Goal: Task Accomplishment & Management: Manage account settings

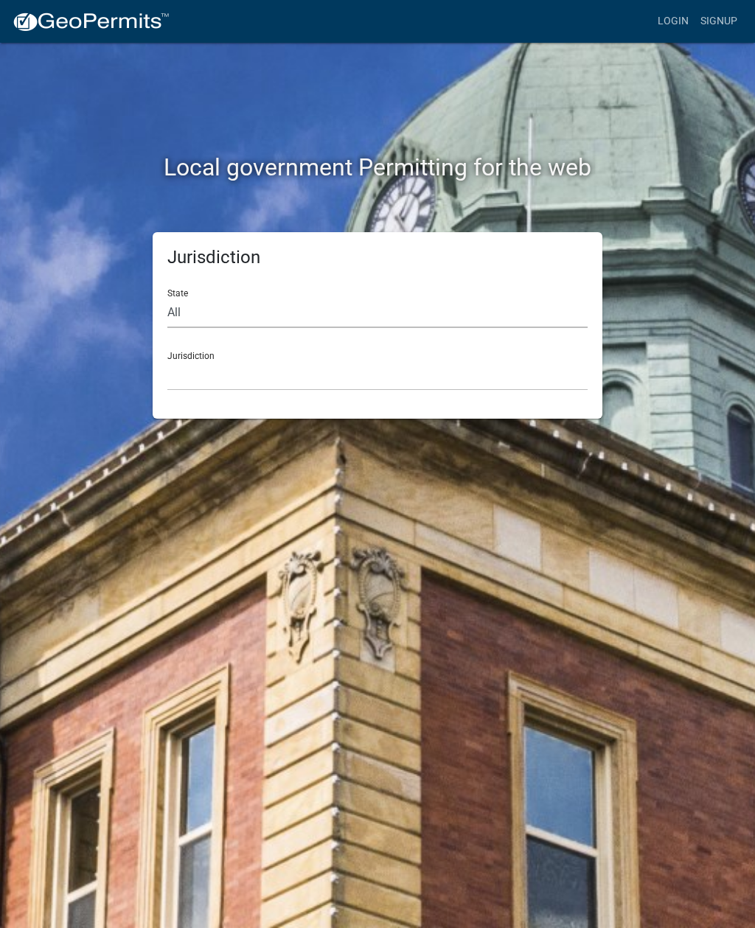
click at [378, 327] on select "All [US_STATE] [US_STATE] [US_STATE] [US_STATE] [US_STATE] [US_STATE] [US_STATE…" at bounding box center [377, 313] width 420 height 30
click at [364, 316] on select "All [US_STATE] [US_STATE] [US_STATE] [US_STATE] [US_STATE] [US_STATE] [US_STATE…" at bounding box center [377, 313] width 420 height 30
select select "[US_STATE]"
click at [392, 382] on select "[GEOGRAPHIC_DATA], [US_STATE][PERSON_NAME][GEOGRAPHIC_DATA], [US_STATE][PERSON_…" at bounding box center [377, 376] width 420 height 30
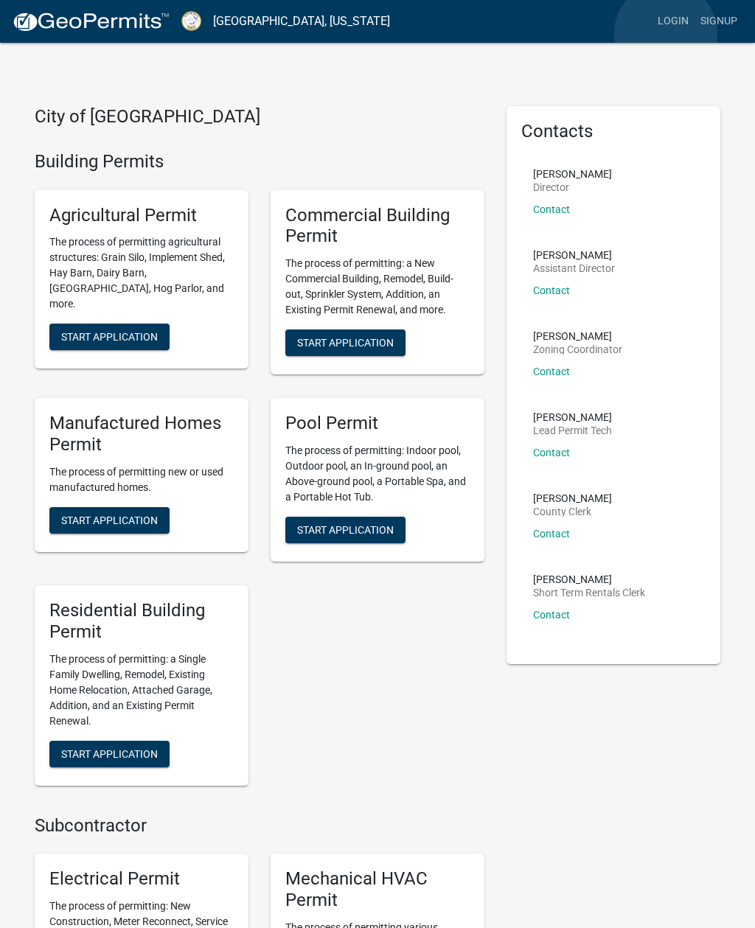
click at [666, 35] on link "Login" at bounding box center [673, 21] width 43 height 28
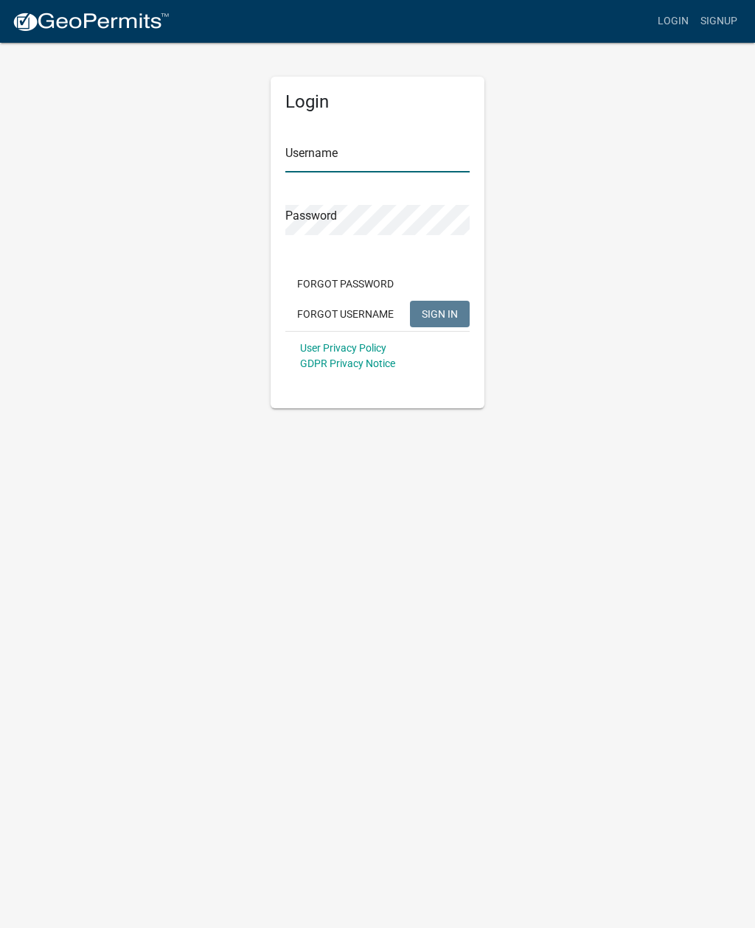
click at [408, 167] on input "Username" at bounding box center [377, 157] width 184 height 30
click at [584, 232] on div "Login Username Password Forgot Password Forgot Username SIGN IN User Privacy Po…" at bounding box center [378, 224] width 708 height 367
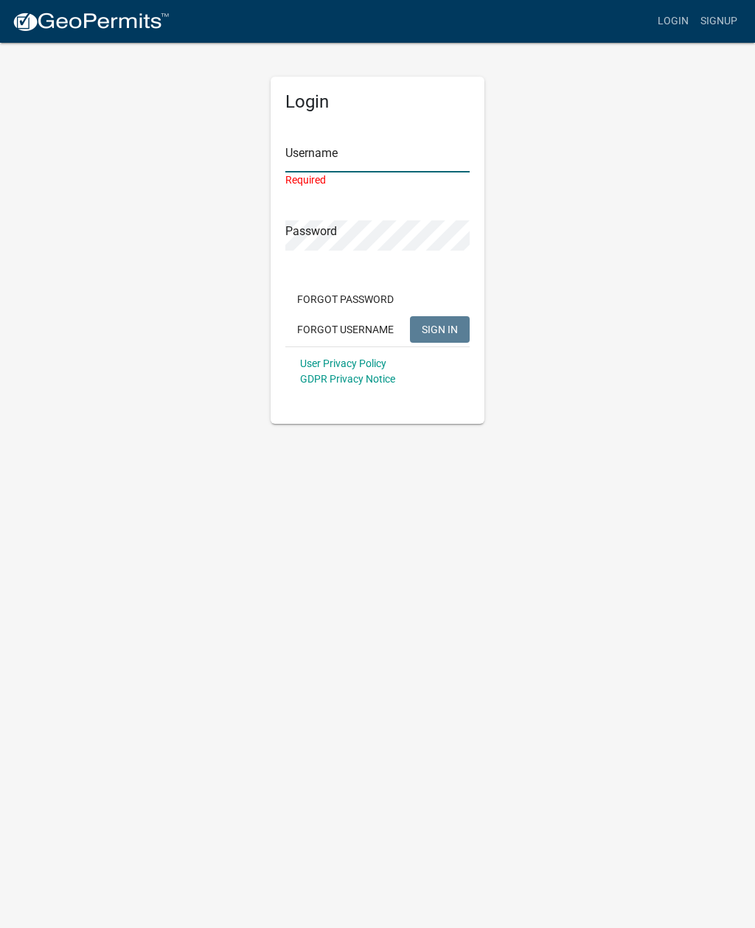
click at [404, 170] on input "Username" at bounding box center [377, 157] width 184 height 30
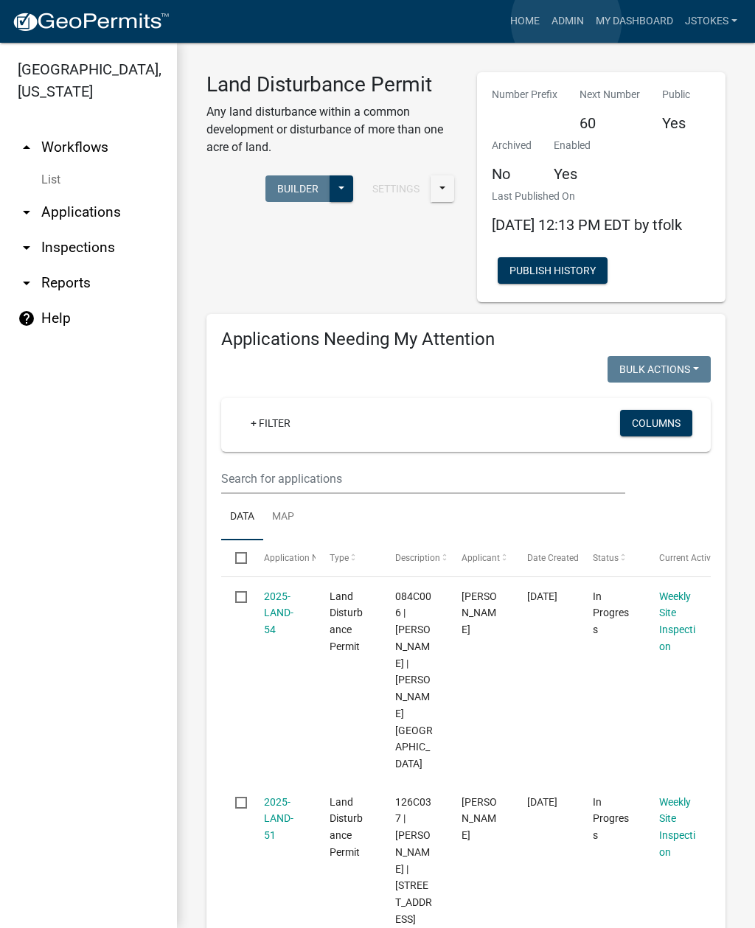
click at [567, 22] on link "Admin" at bounding box center [568, 21] width 44 height 28
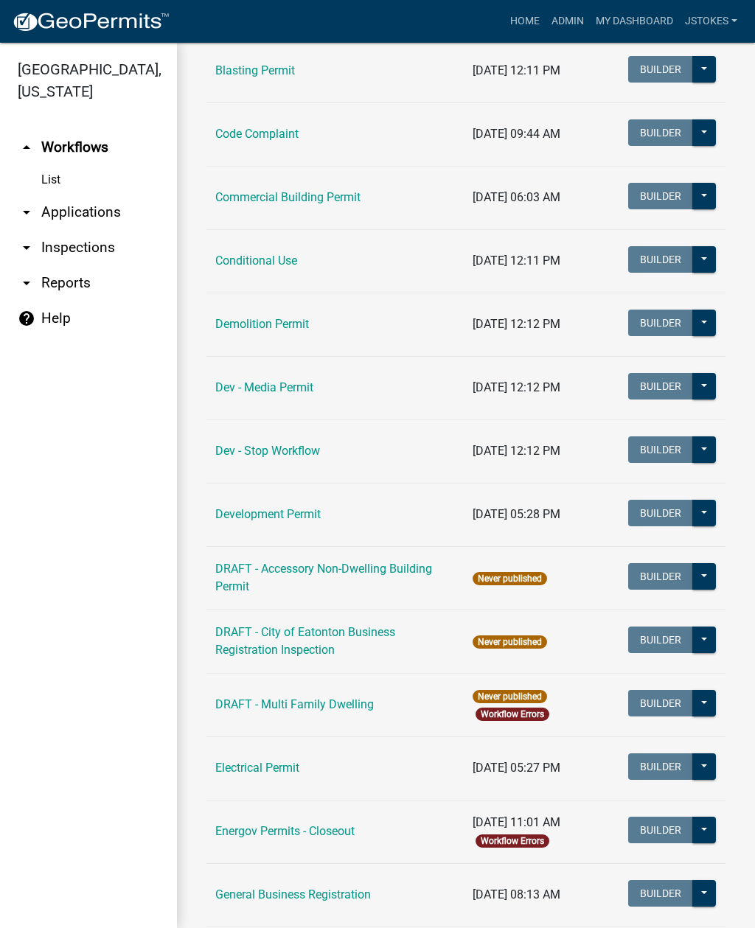
scroll to position [220, 0]
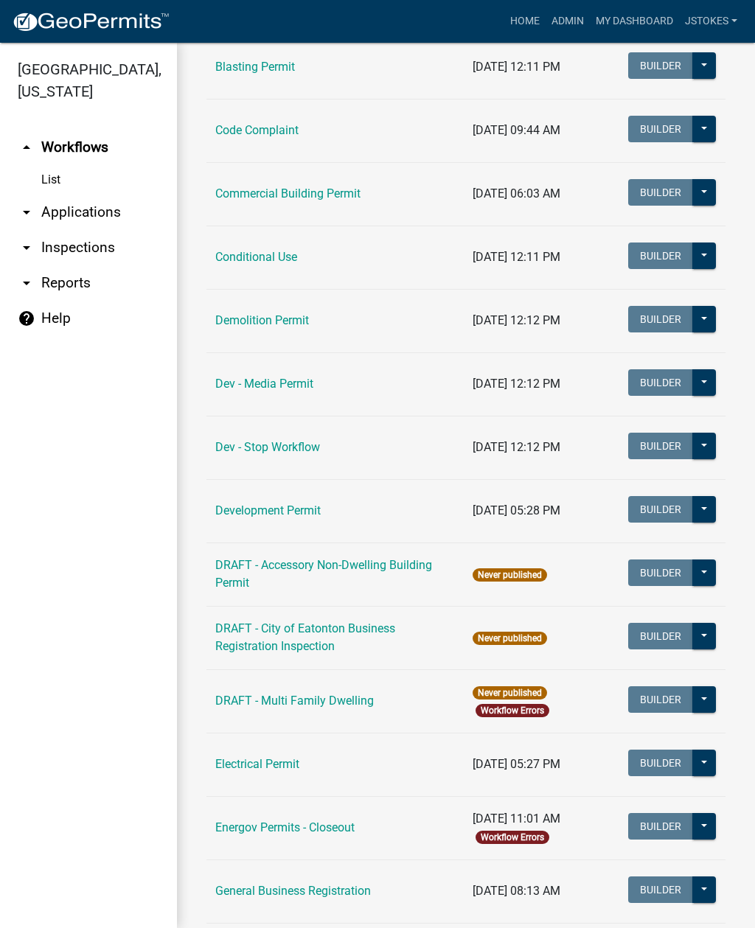
click at [111, 268] on link "arrow_drop_down Reports" at bounding box center [88, 282] width 177 height 35
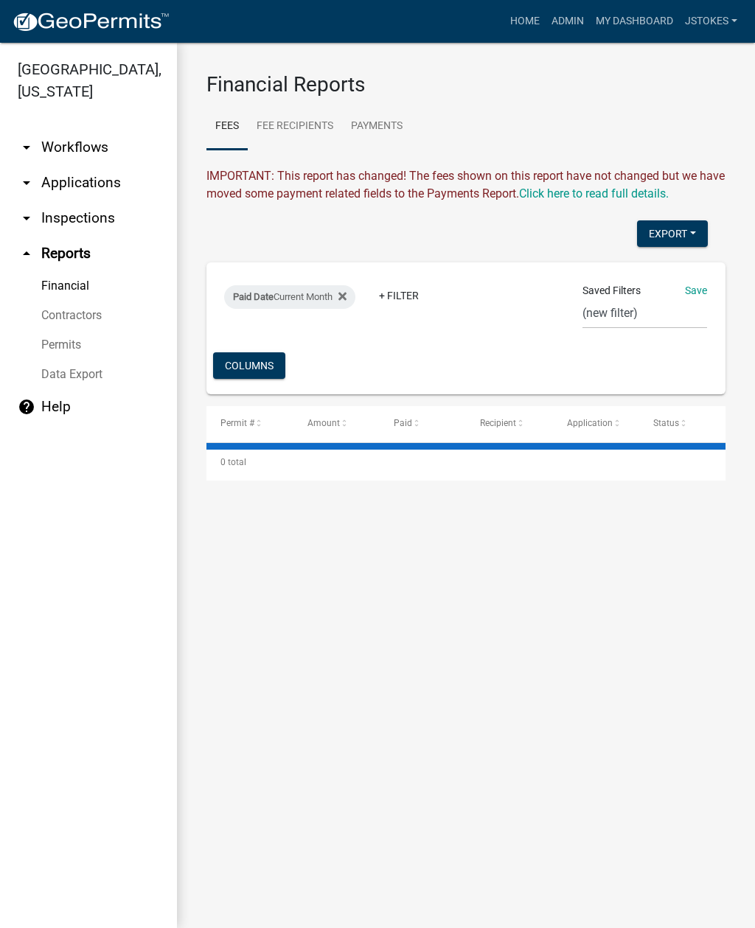
click at [73, 221] on link "arrow_drop_down Inspections" at bounding box center [88, 218] width 177 height 35
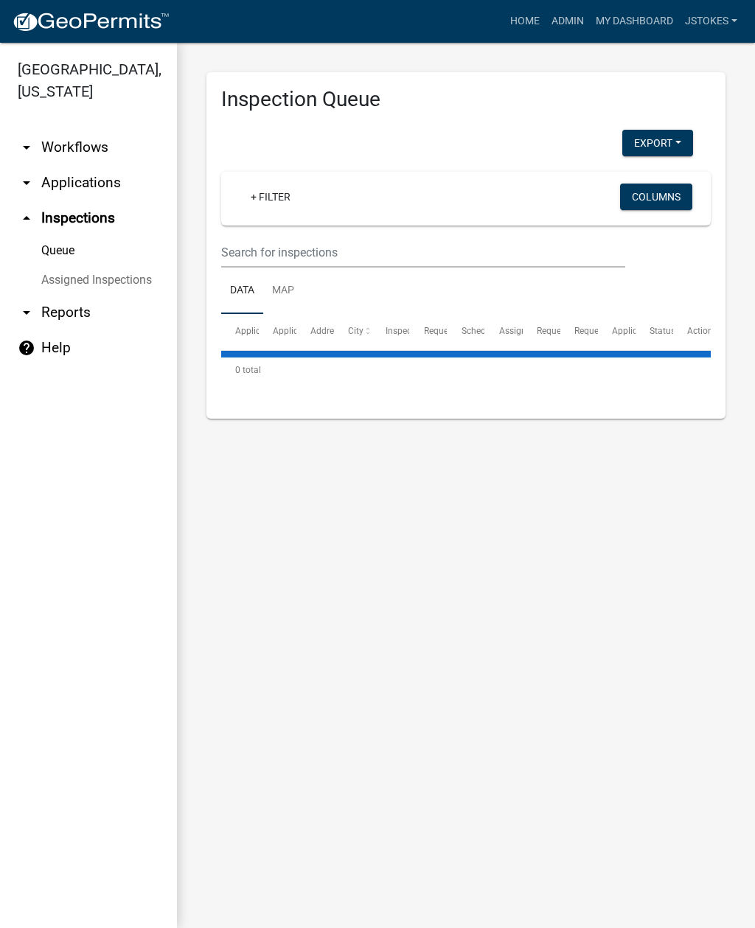
select select "2: 50"
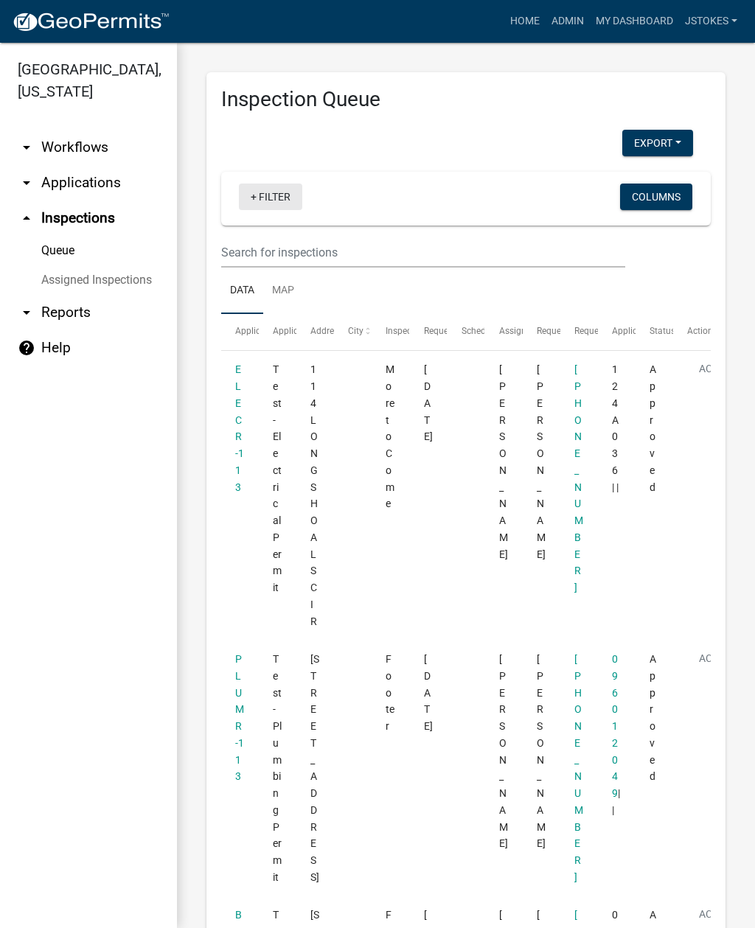
click at [248, 208] on link "+ Filter" at bounding box center [270, 197] width 63 height 27
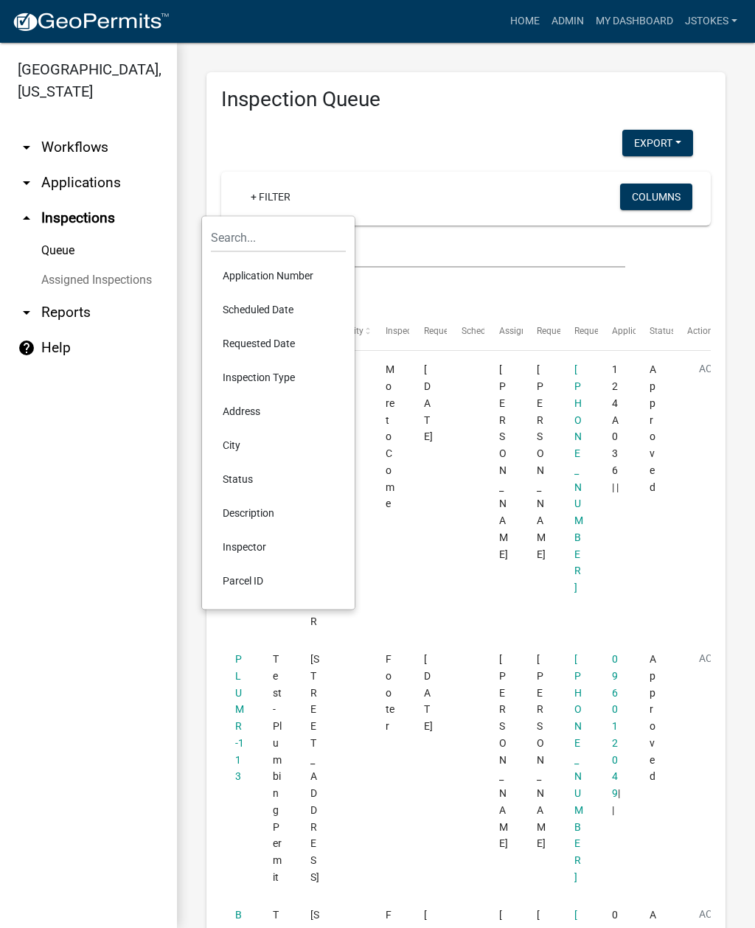
click at [286, 308] on li "Scheduled Date" at bounding box center [278, 310] width 135 height 34
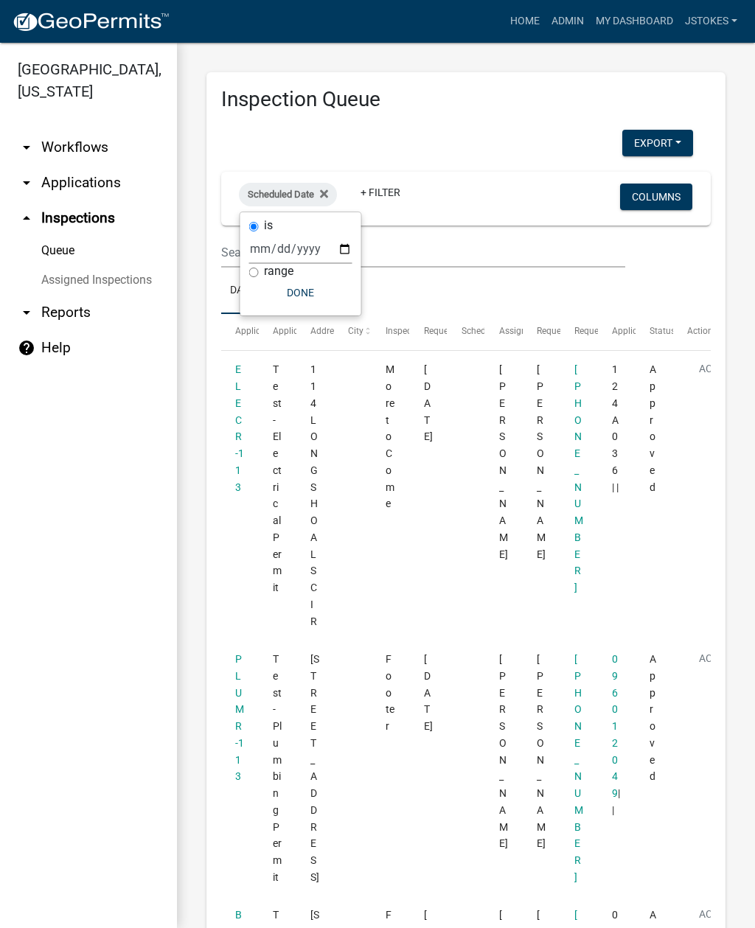
click at [295, 305] on button "Done" at bounding box center [300, 292] width 103 height 27
click at [328, 194] on icon at bounding box center [324, 194] width 8 height 12
click at [263, 194] on link "+ Filter" at bounding box center [270, 197] width 63 height 27
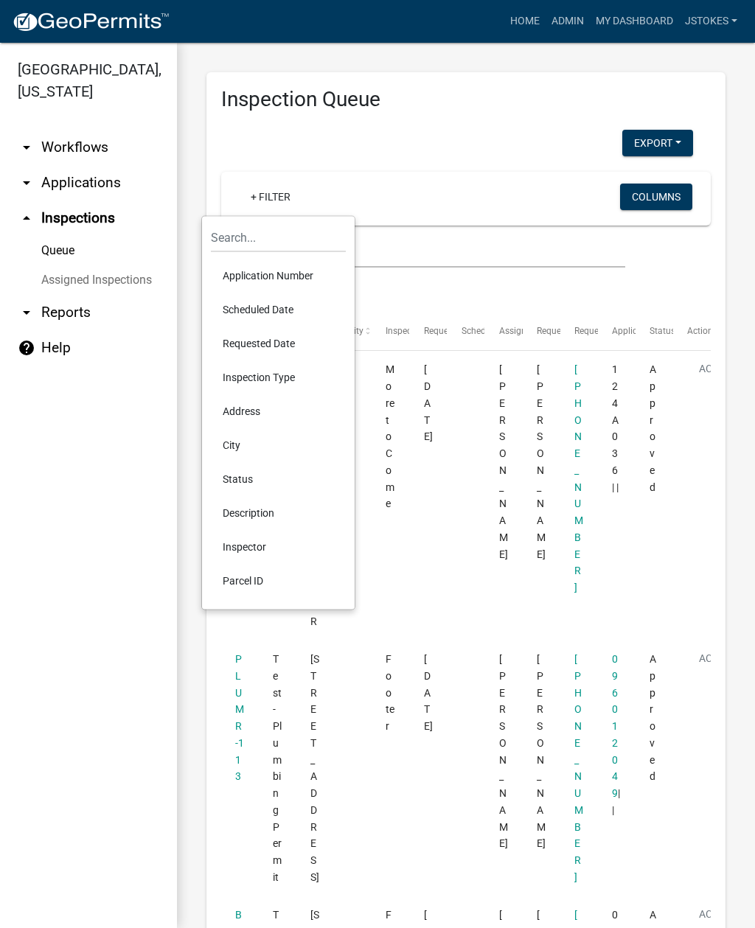
click at [275, 310] on li "Scheduled Date" at bounding box center [278, 310] width 135 height 34
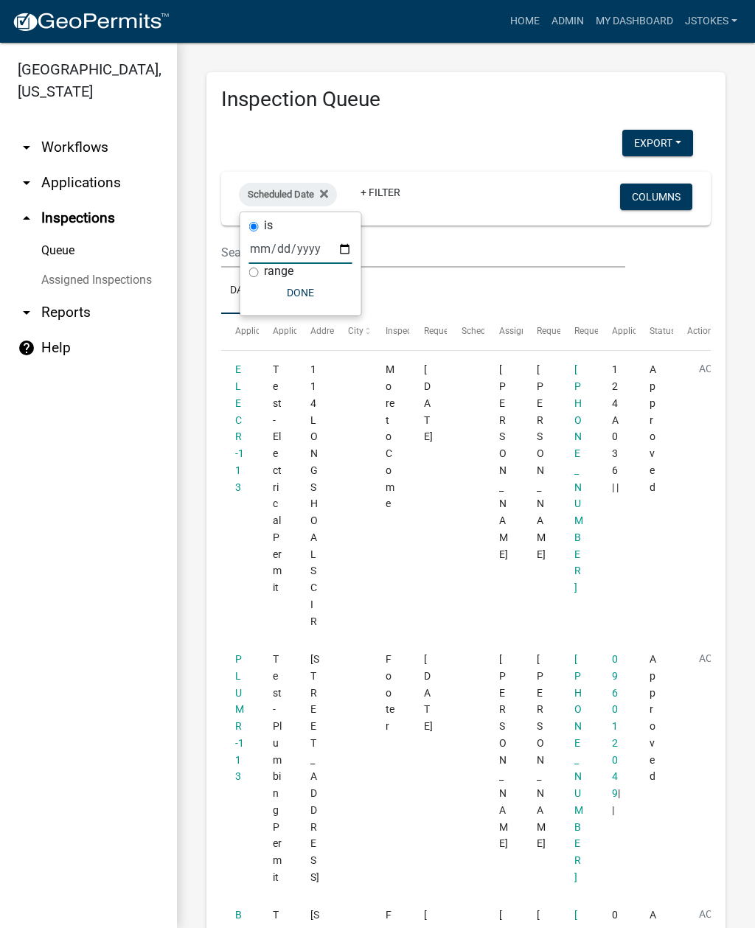
click at [257, 263] on input "date" at bounding box center [300, 249] width 103 height 30
type input "2025-10-09"
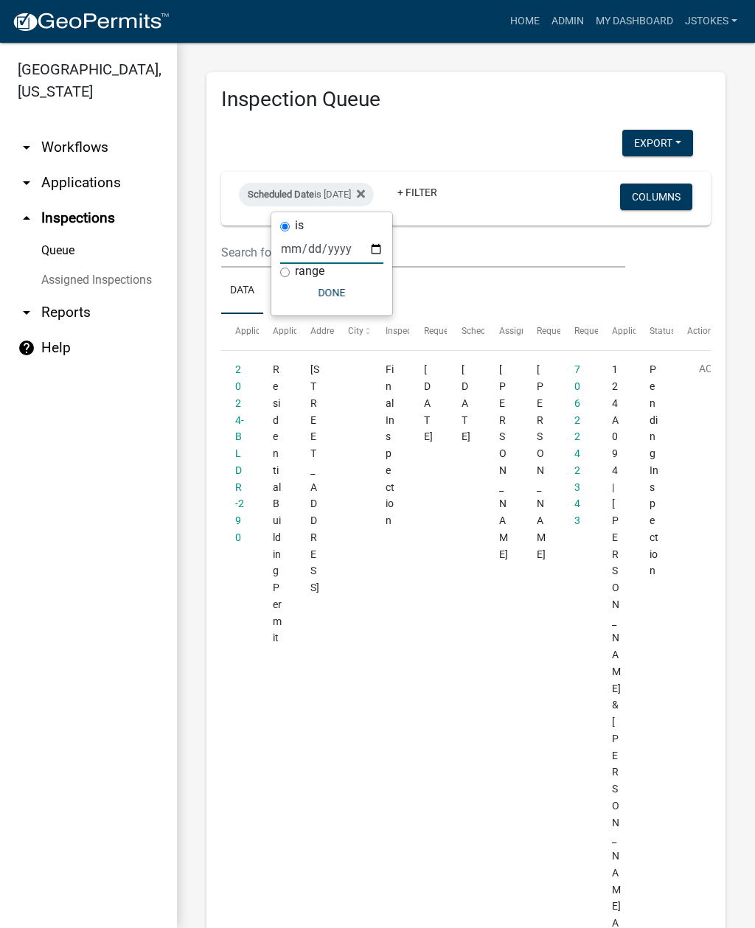
click at [316, 296] on button "Done" at bounding box center [331, 292] width 103 height 27
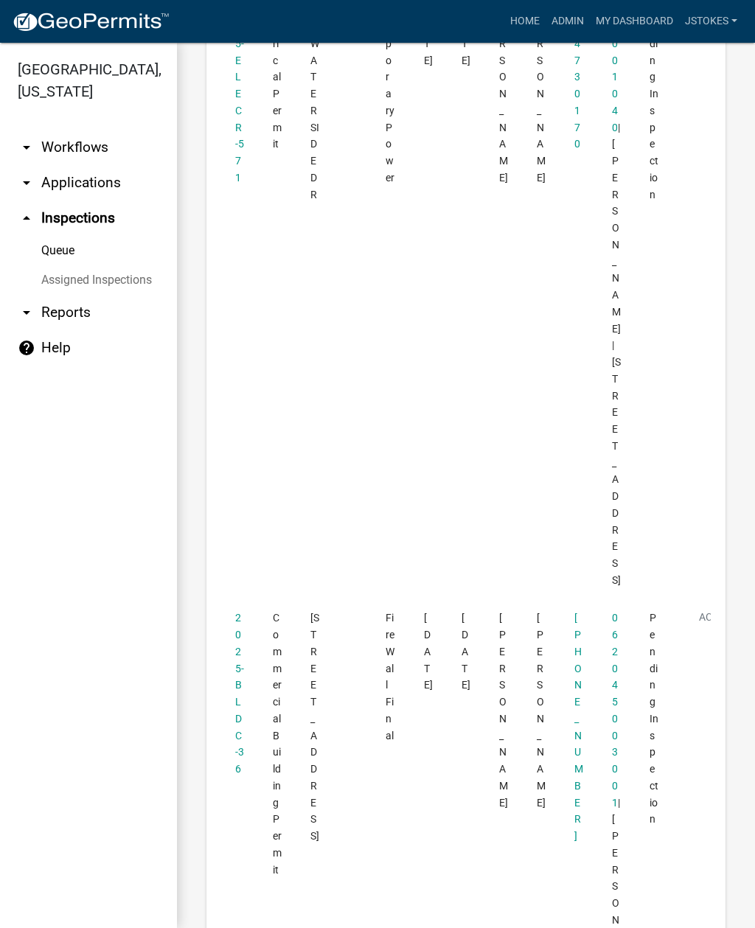
scroll to position [2514, 0]
click at [240, 613] on link "2025-BLDC-36" at bounding box center [239, 694] width 9 height 163
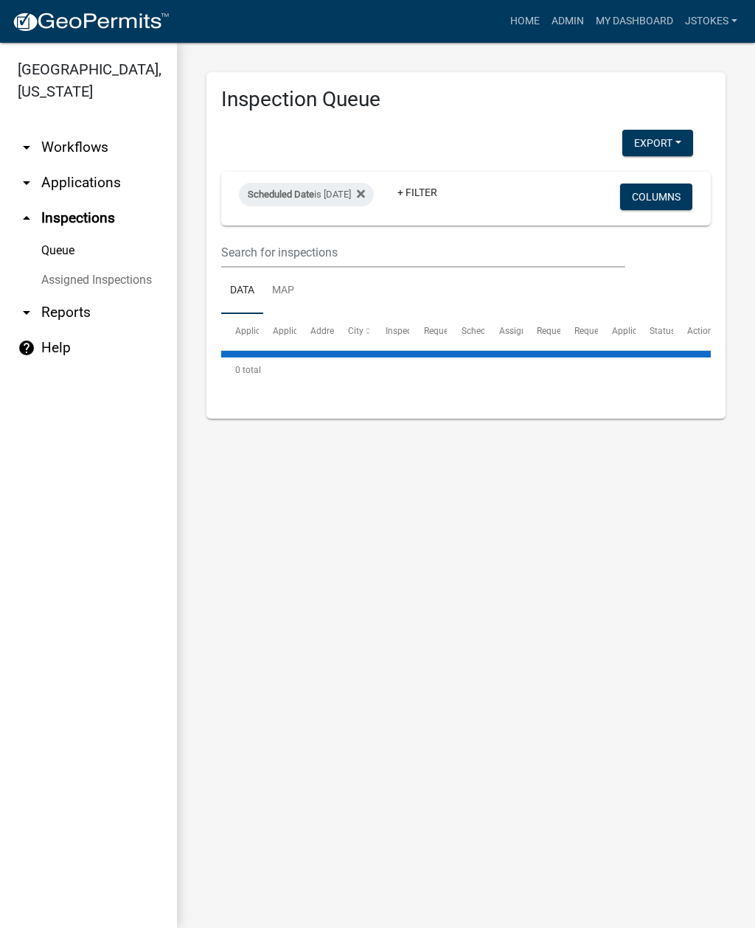
select select "2: 50"
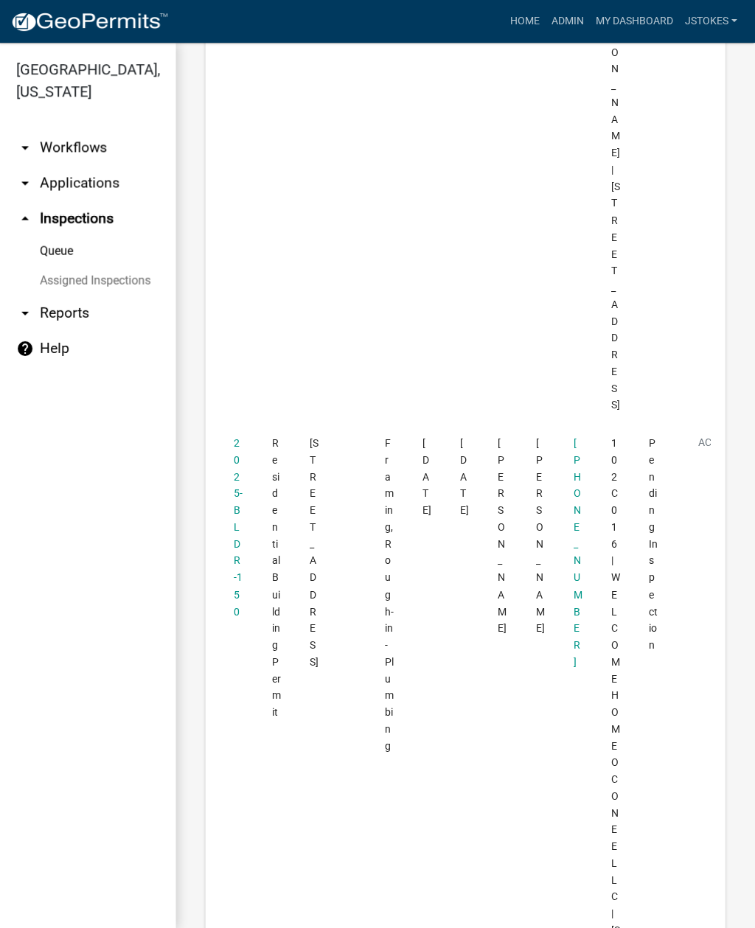
scroll to position [4551, 0]
